Goal: Obtain resource: Download file/media

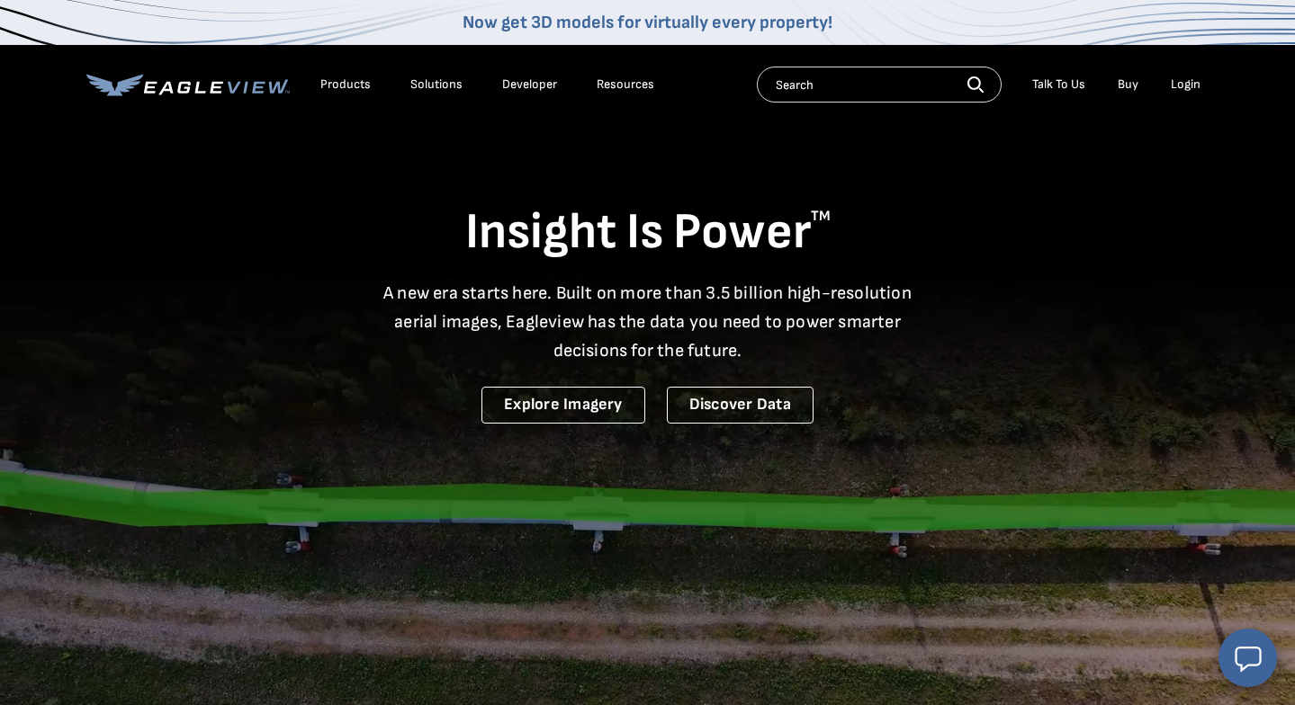
click at [1183, 85] on div "Login" at bounding box center [1186, 84] width 30 height 16
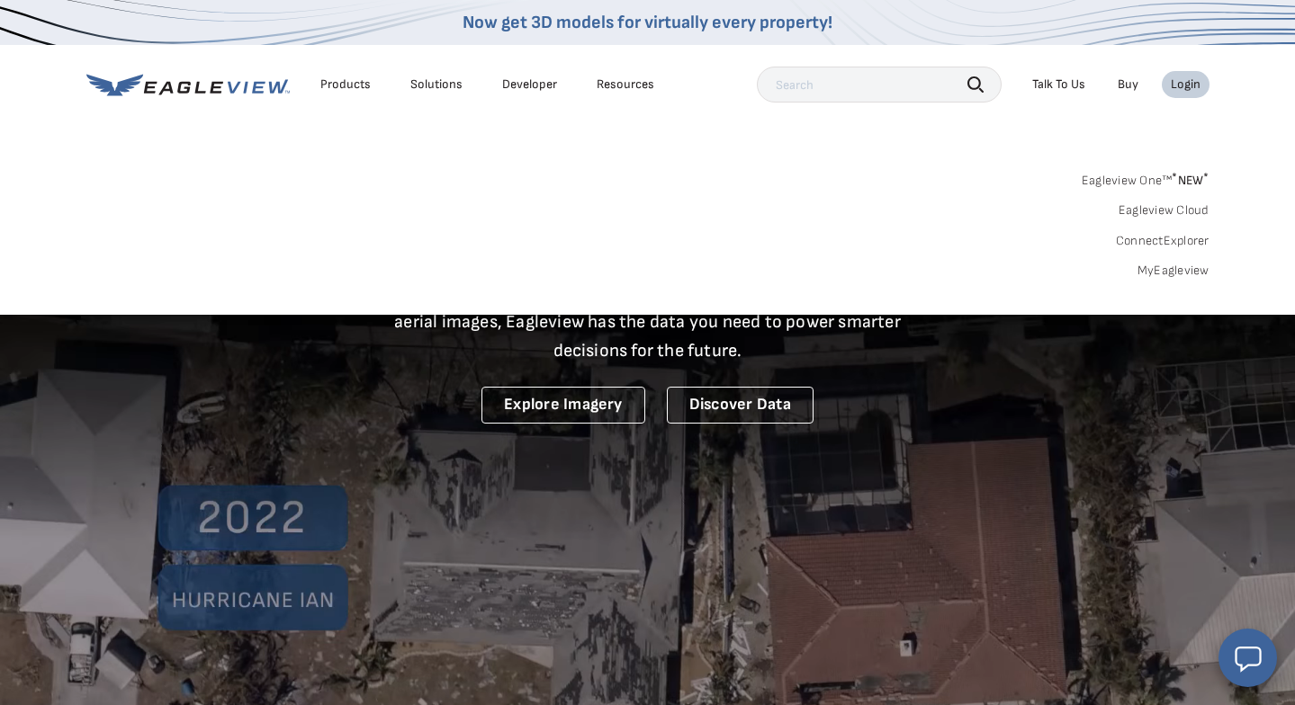
click at [1187, 269] on link "MyEagleview" at bounding box center [1173, 271] width 72 height 16
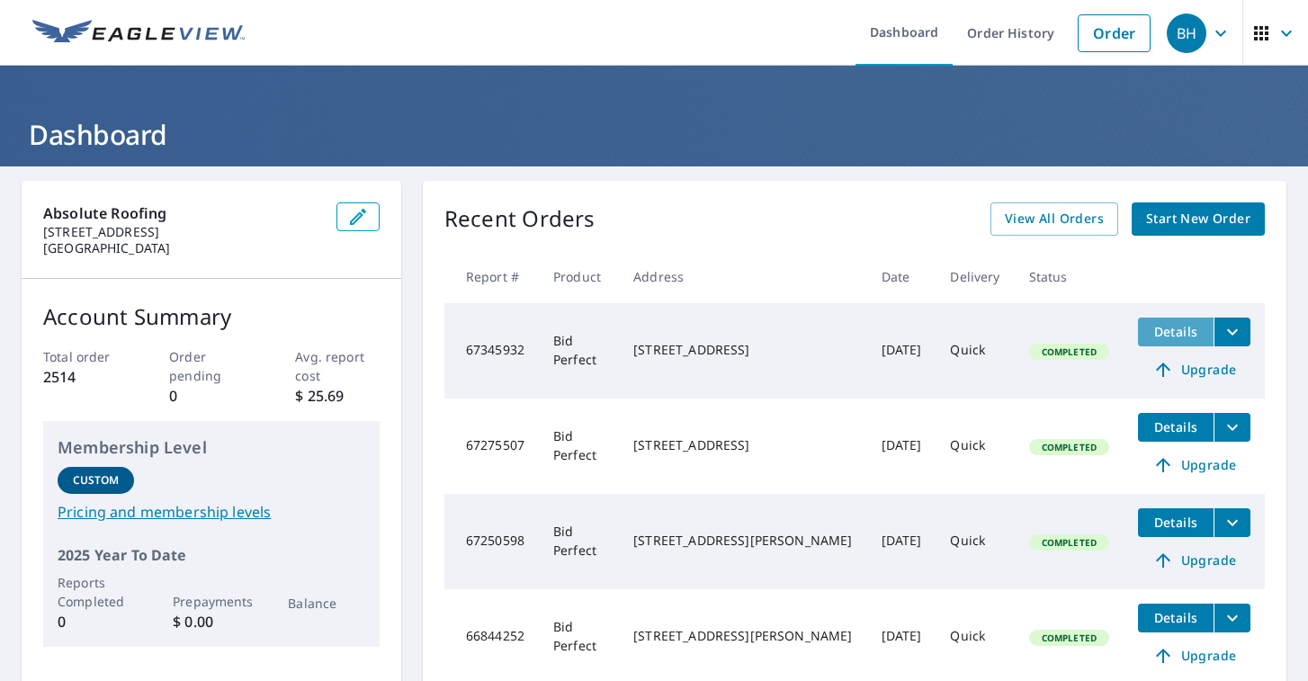
click at [1150, 329] on span "Details" at bounding box center [1176, 331] width 54 height 17
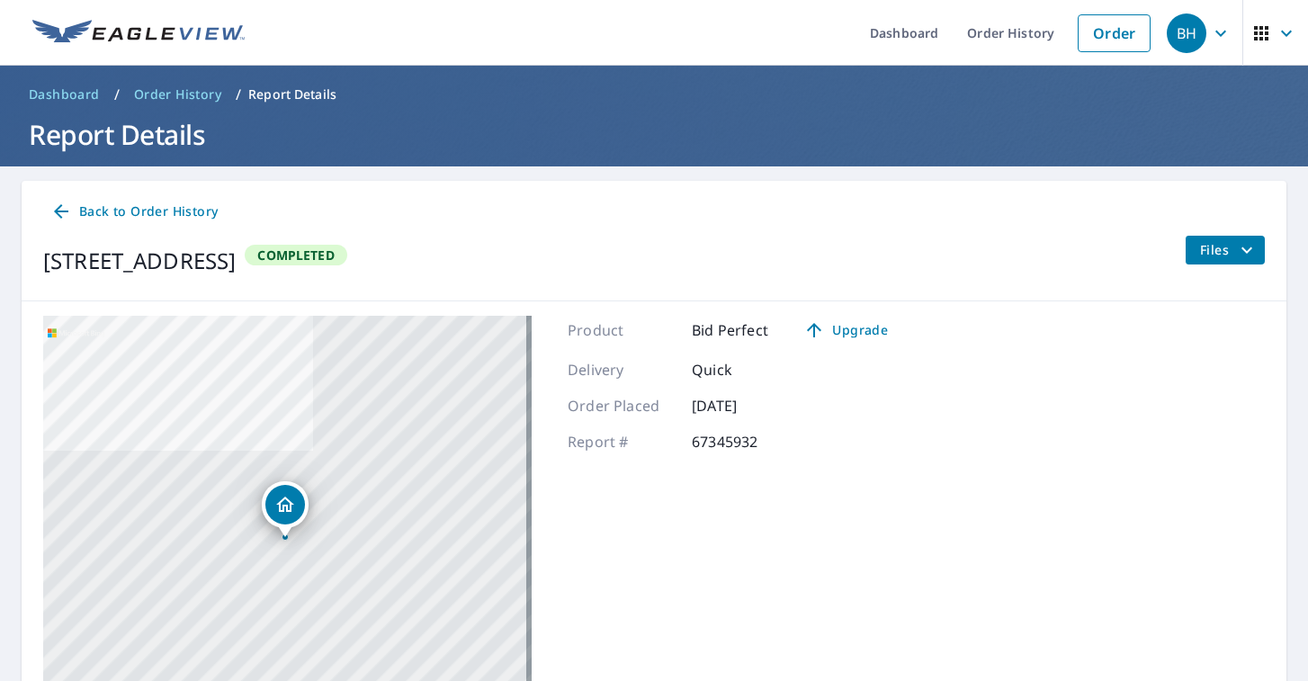
click at [277, 95] on p "Report Details" at bounding box center [292, 94] width 88 height 18
click at [961, 421] on div "[STREET_ADDRESS] Aerial Road A standard road map Aerial A detailed look from ab…" at bounding box center [654, 540] width 1265 height 479
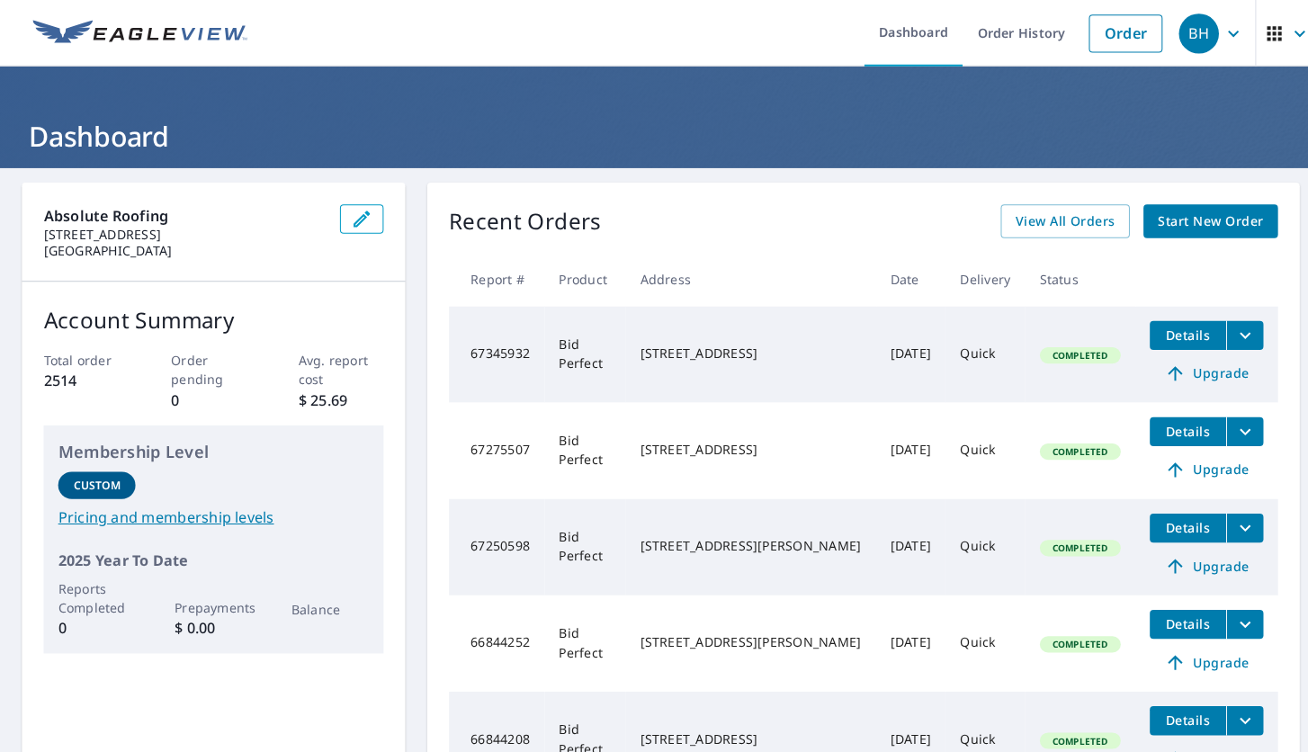
click at [1015, 332] on td "Completed" at bounding box center [1069, 350] width 109 height 95
click at [1124, 353] on td "Details Upgrade" at bounding box center [1194, 350] width 141 height 95
drag, startPoint x: 1103, startPoint y: 324, endPoint x: 1025, endPoint y: 337, distance: 79.4
click at [1101, 324] on td "Completed" at bounding box center [1069, 350] width 109 height 95
click at [936, 346] on td "Quick" at bounding box center [975, 350] width 78 height 95
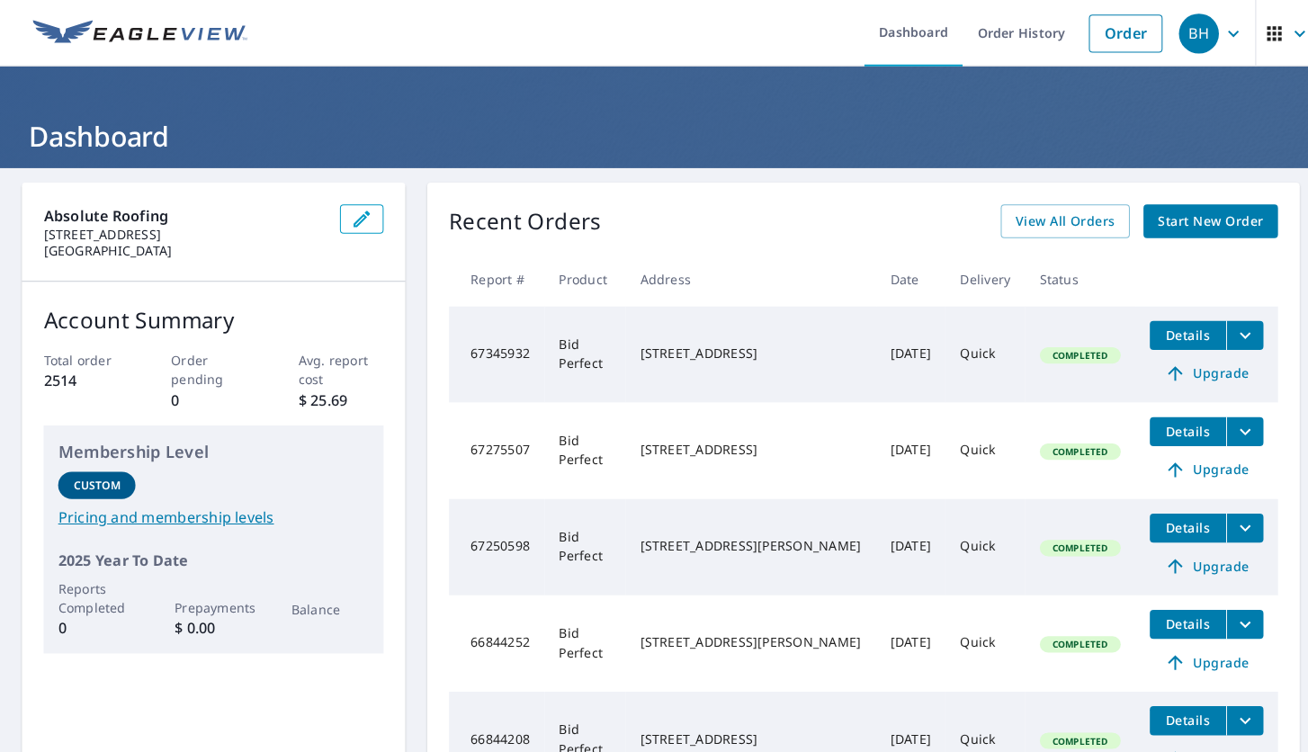
click at [1157, 335] on span "Details" at bounding box center [1176, 331] width 54 height 17
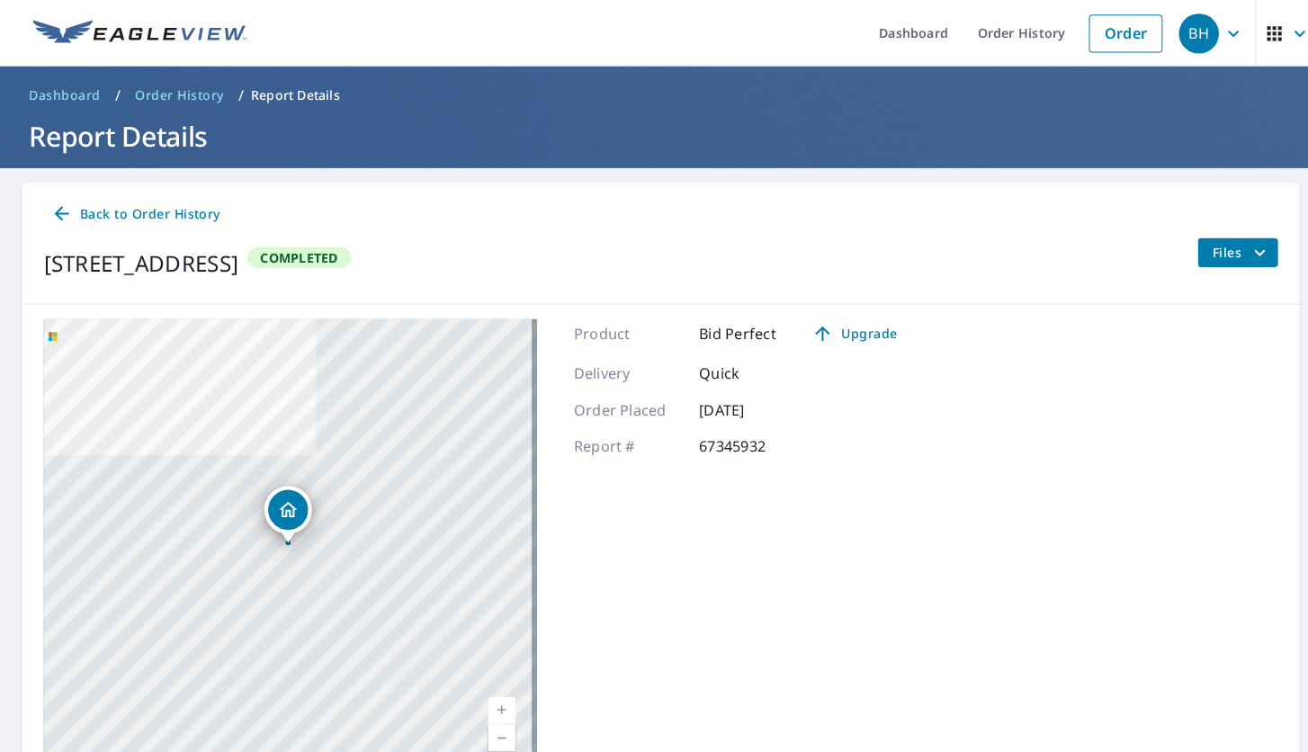
click at [1203, 252] on span "Files" at bounding box center [1229, 250] width 58 height 22
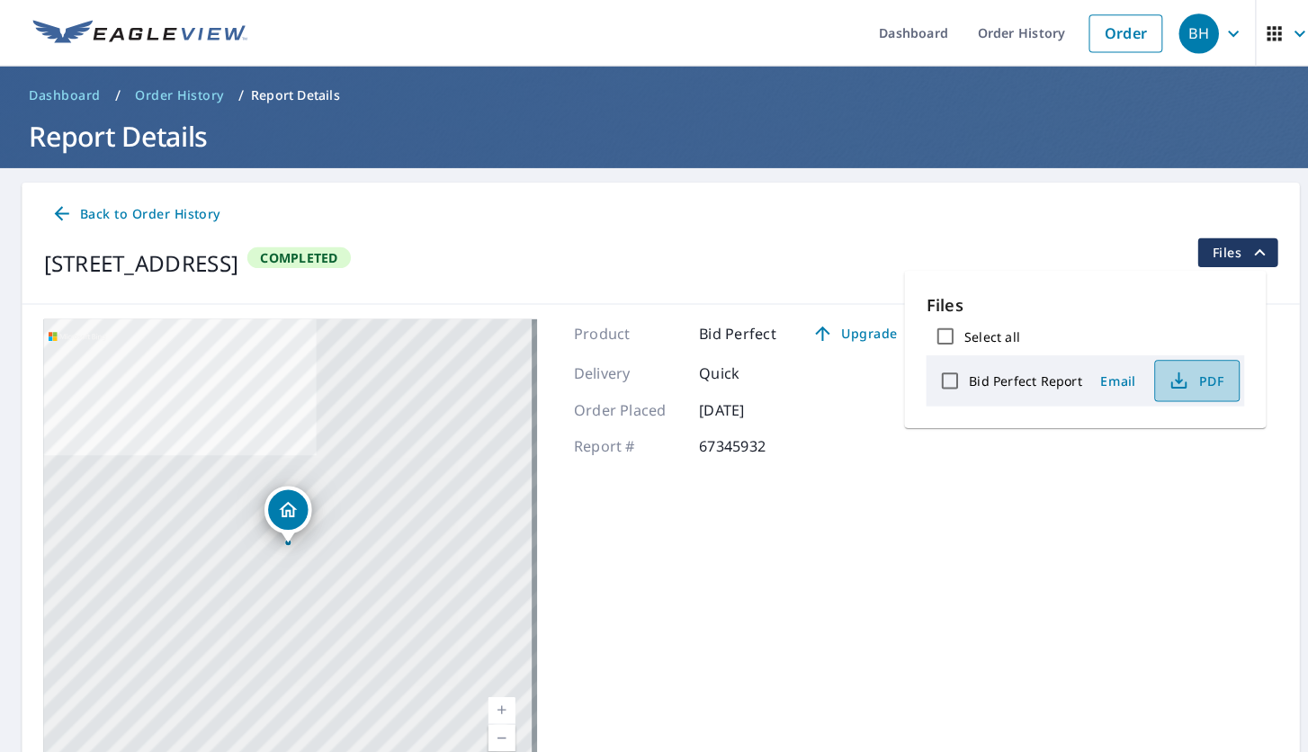
click at [1177, 364] on button "PDF" at bounding box center [1185, 376] width 85 height 41
